Goal: Information Seeking & Learning: Learn about a topic

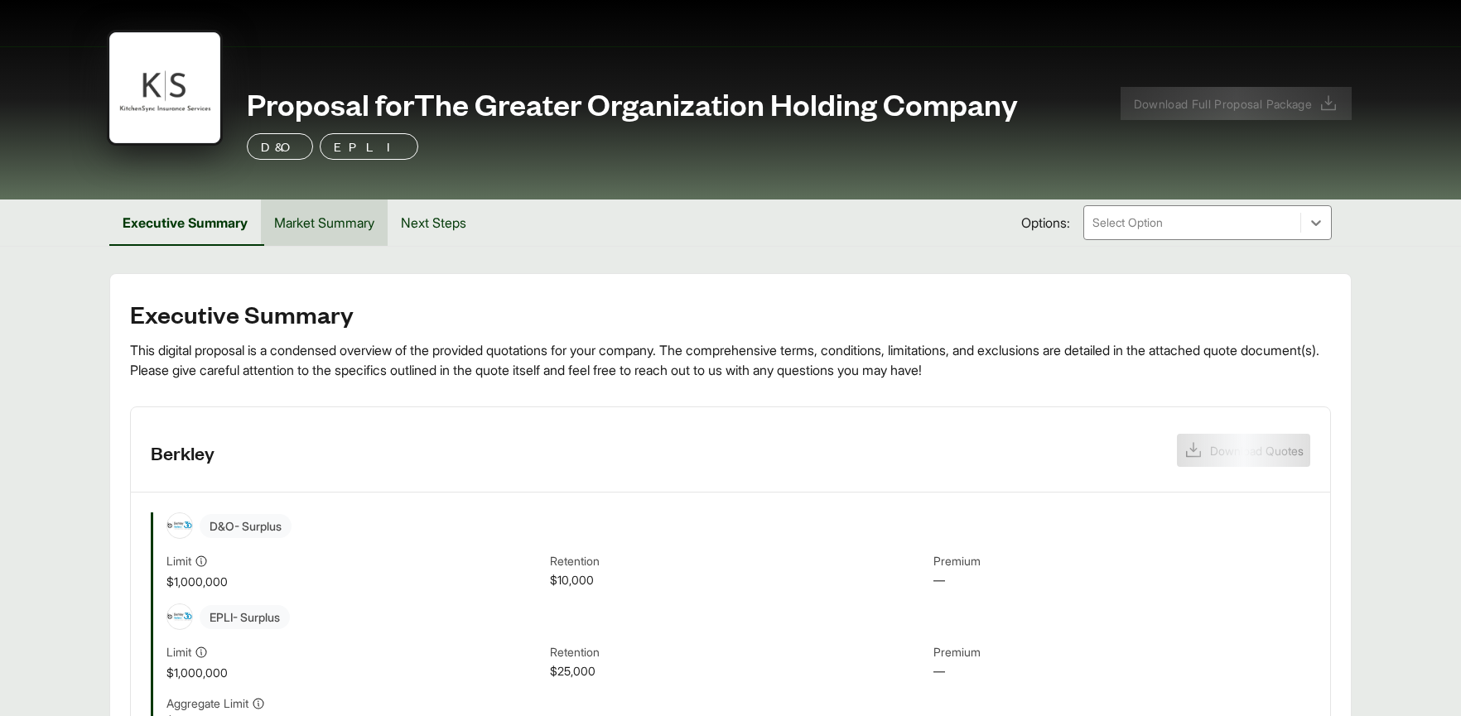
click at [335, 235] on button "Market Summary" at bounding box center [324, 223] width 127 height 46
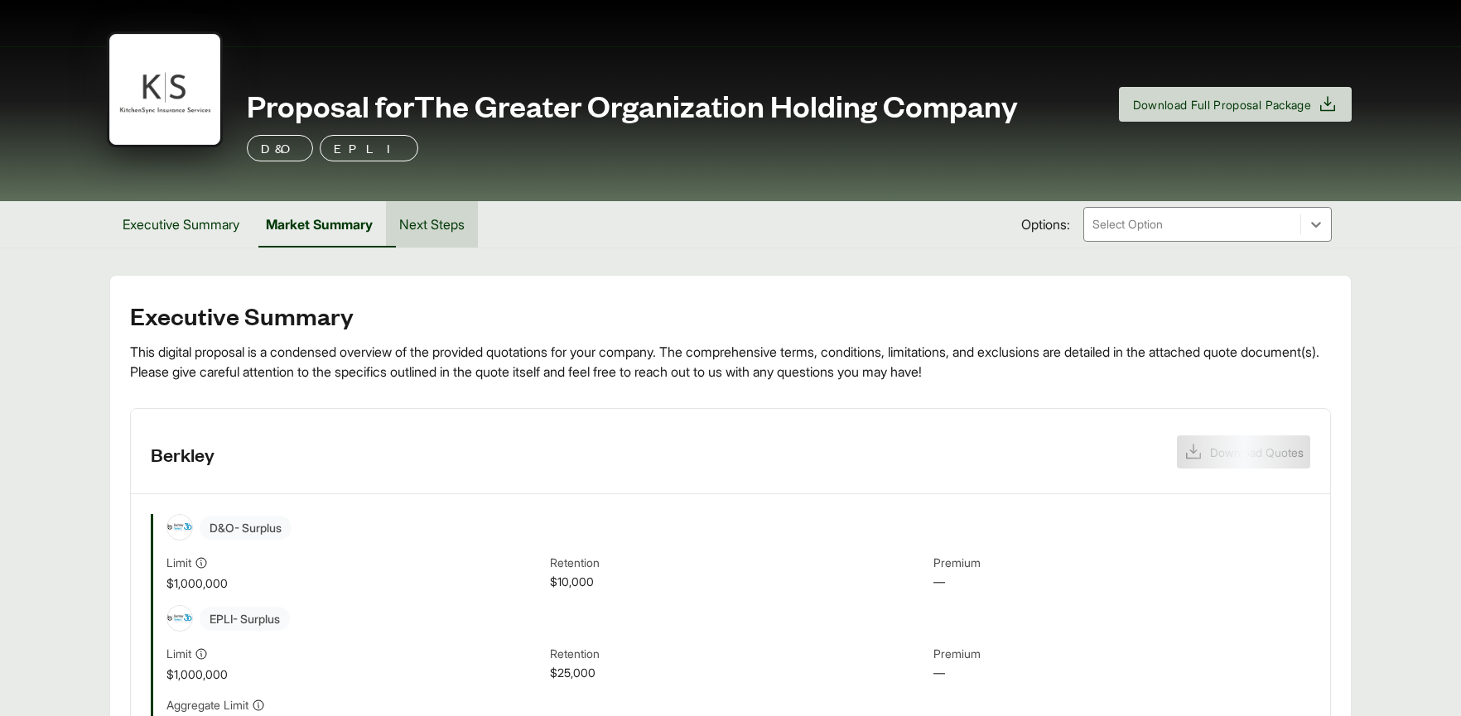
click at [476, 235] on button "Next Steps" at bounding box center [432, 224] width 92 height 46
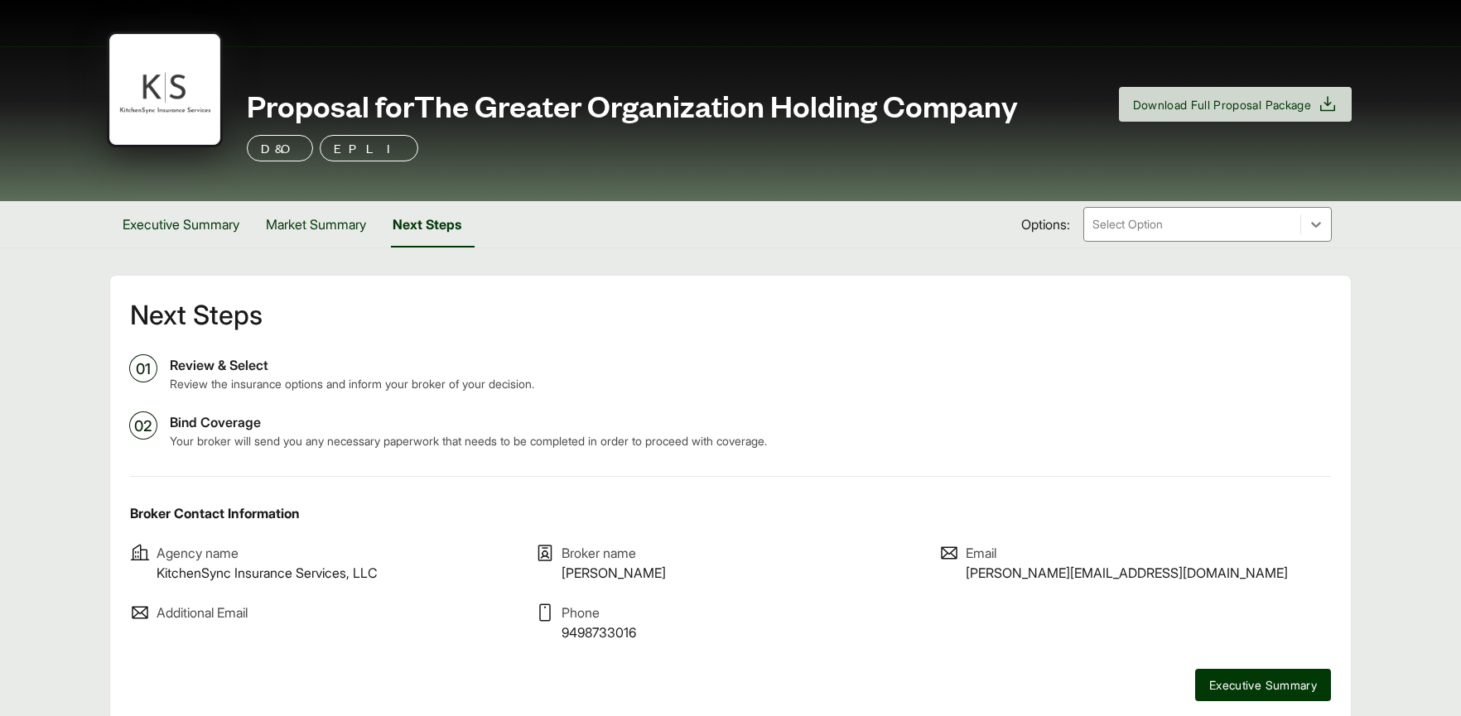
scroll to position [72, 0]
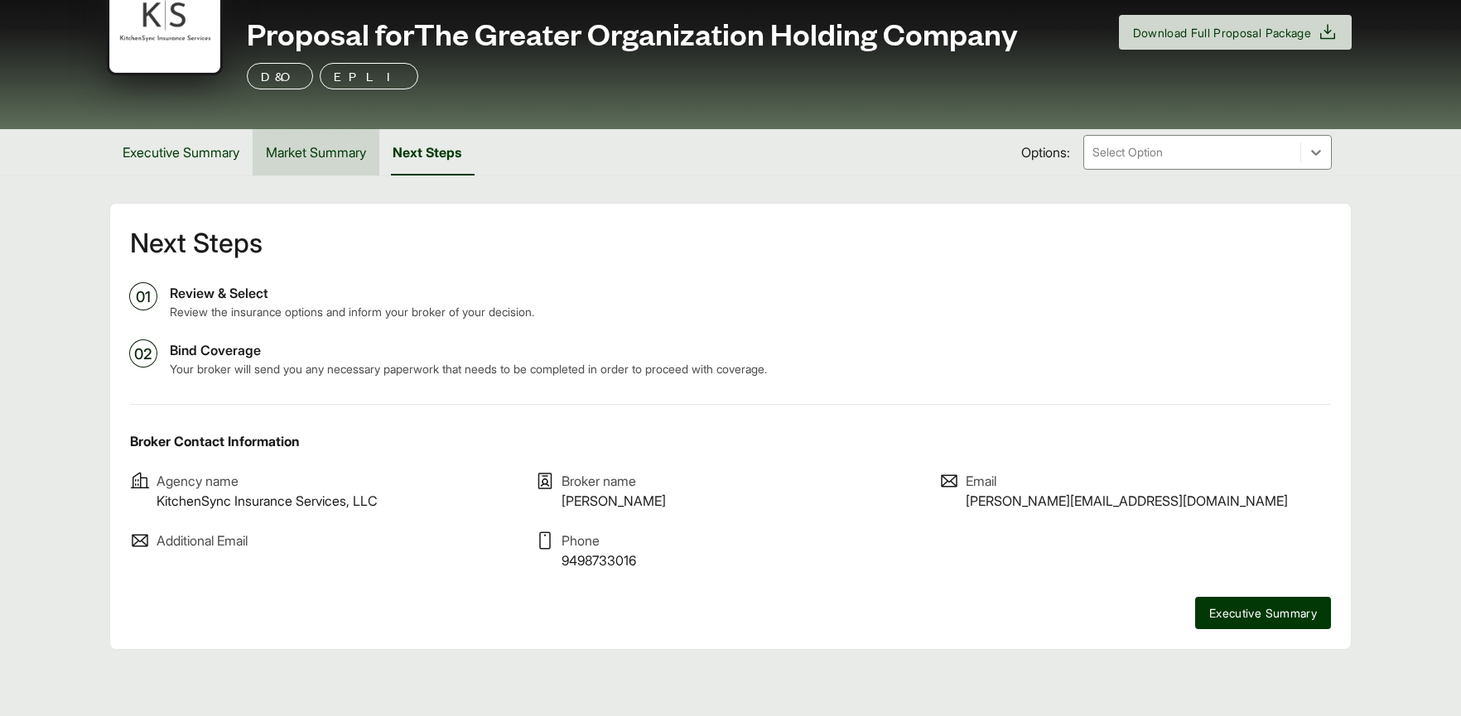
click at [318, 146] on button "Market Summary" at bounding box center [316, 152] width 127 height 46
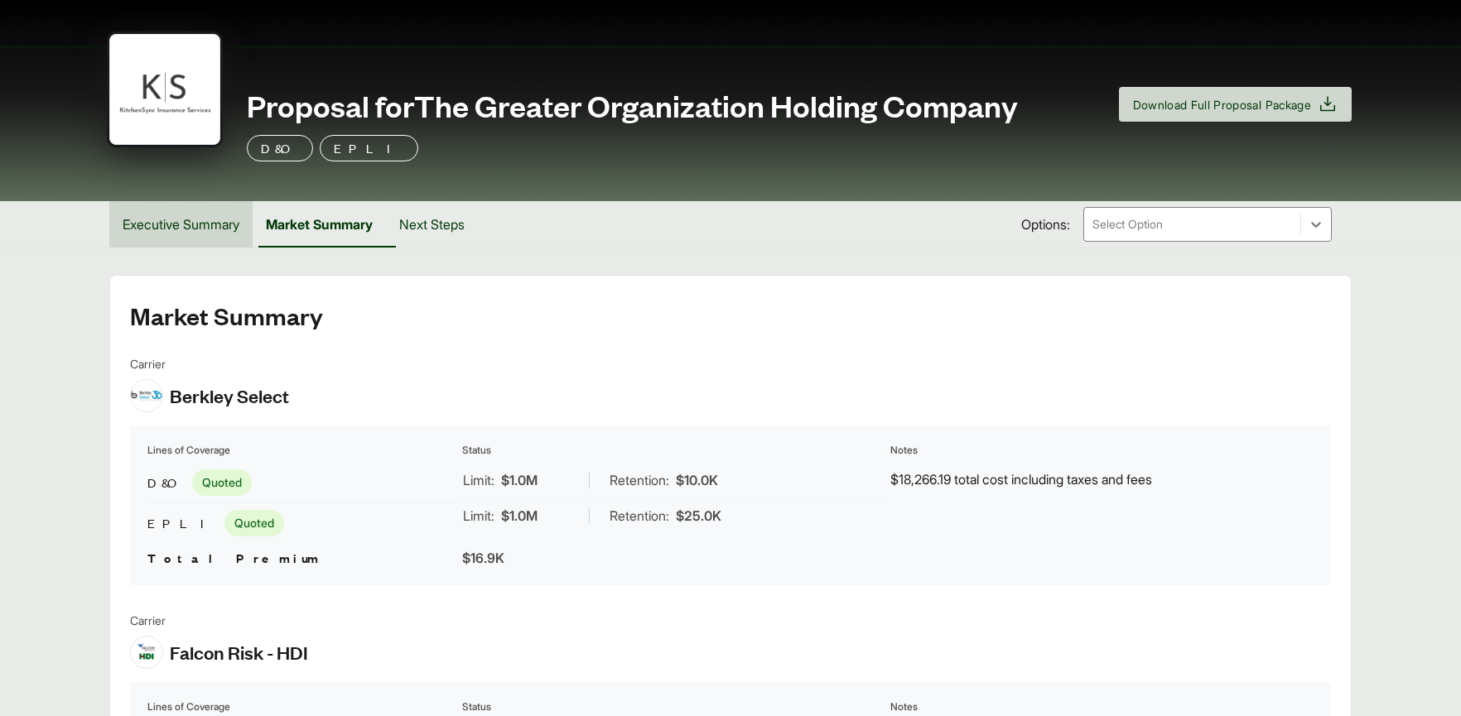
click at [198, 226] on button "Executive Summary" at bounding box center [180, 224] width 143 height 46
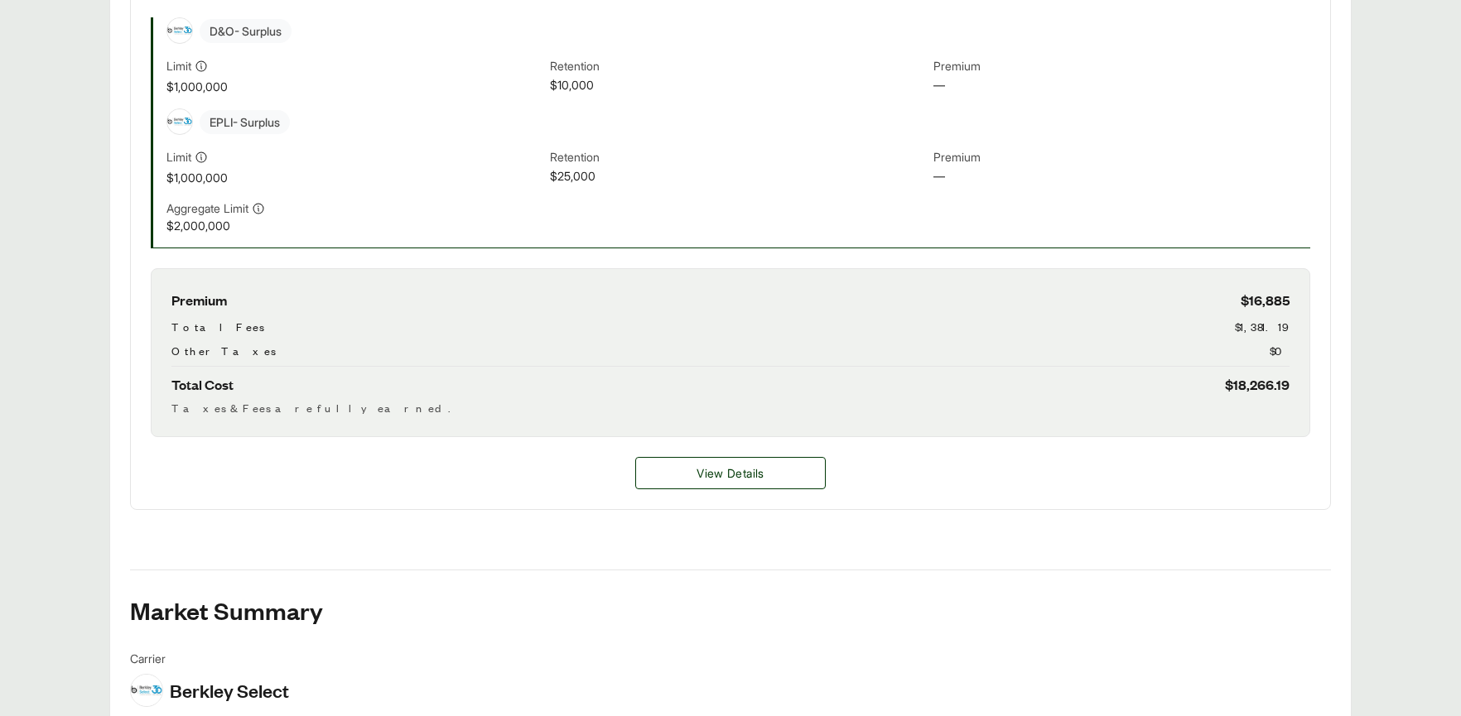
scroll to position [494, 0]
click at [725, 470] on span "View Details" at bounding box center [729, 471] width 67 height 17
